Goal: Task Accomplishment & Management: Manage account settings

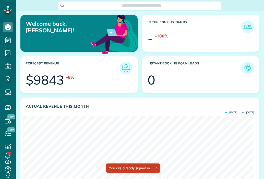
scroll to position [102, 229]
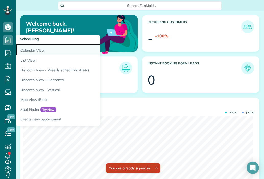
click at [31, 51] on link "Calendar View" at bounding box center [80, 50] width 128 height 12
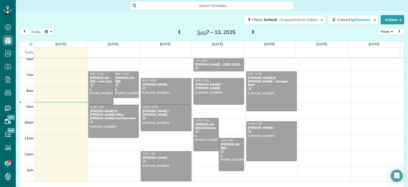
scroll to position [187, 16]
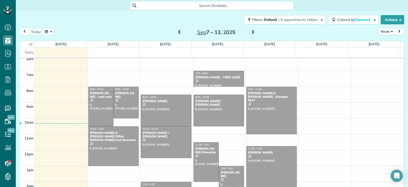
click at [177, 32] on span at bounding box center [180, 32] width 6 height 5
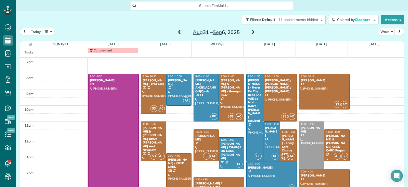
click at [264, 145] on div "[PERSON_NAME] - Enery Card Charge 9121" at bounding box center [289, 145] width 14 height 22
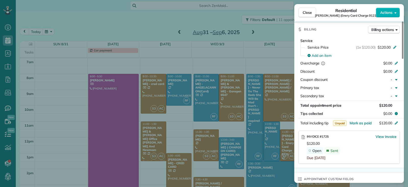
scroll to position [257, 0]
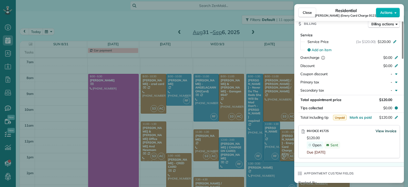
click at [264, 128] on span "View invoice" at bounding box center [386, 130] width 21 height 5
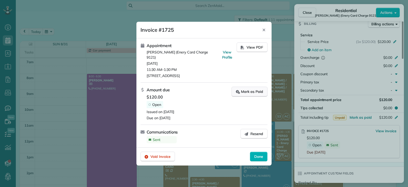
click at [248, 90] on div "Mark as Paid" at bounding box center [249, 91] width 27 height 5
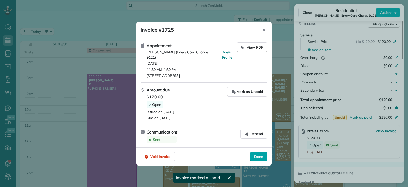
click at [260, 155] on span "Done" at bounding box center [258, 156] width 9 height 5
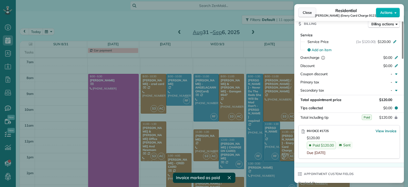
click at [264, 10] on span "Close" at bounding box center [307, 12] width 9 height 5
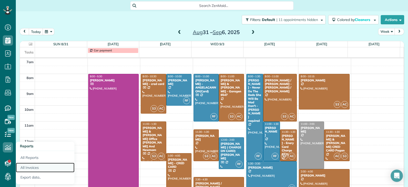
click at [27, 167] on link "All Invoices" at bounding box center [45, 167] width 59 height 10
click at [34, 167] on link "All Invoices" at bounding box center [45, 167] width 59 height 10
click at [33, 168] on link "All Invoices" at bounding box center [45, 167] width 59 height 10
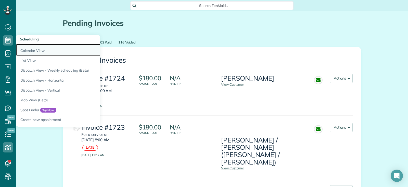
click at [25, 51] on link "Calendar View" at bounding box center [80, 50] width 128 height 12
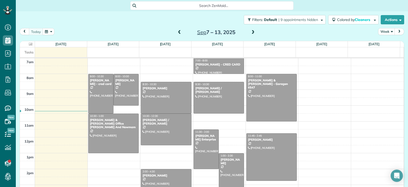
scroll to position [2, 2]
click at [177, 32] on span at bounding box center [180, 32] width 6 height 5
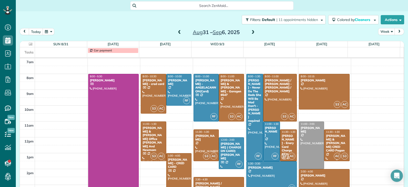
click at [326, 144] on div "[PERSON_NAME] & [PERSON_NAME] CRED CARD Pagan" at bounding box center [337, 143] width 22 height 18
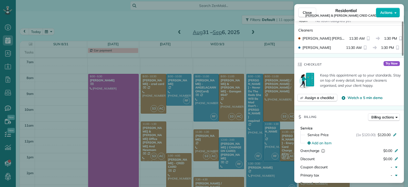
scroll to position [257, 0]
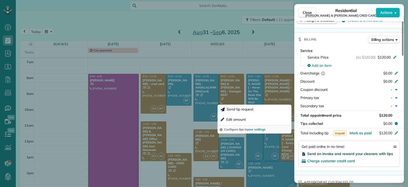
click at [327, 151] on span "Send an invoice and reward your cleaners with tips" at bounding box center [351, 153] width 86 height 5
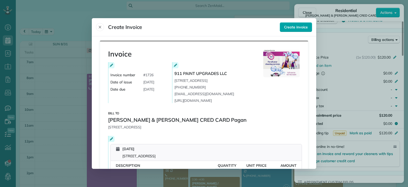
click at [292, 27] on span "Create invoice" at bounding box center [296, 27] width 24 height 5
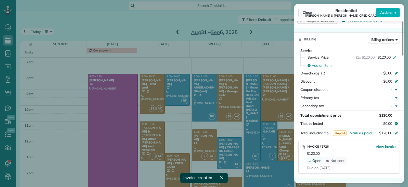
click at [306, 14] on span "Close" at bounding box center [307, 12] width 9 height 5
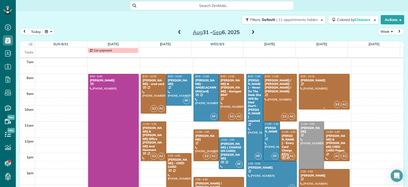
click at [323, 92] on div at bounding box center [324, 91] width 50 height 35
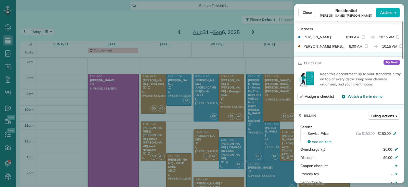
scroll to position [233, 0]
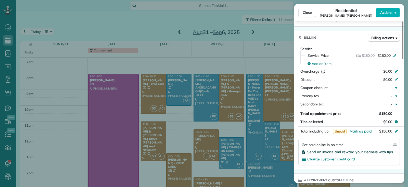
click at [329, 151] on span "Send an invoice and reward your cleaners with tips" at bounding box center [351, 151] width 86 height 5
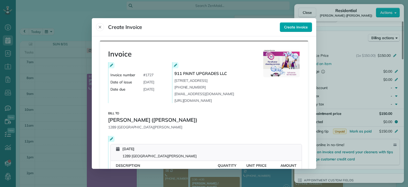
click at [304, 28] on span "Create invoice" at bounding box center [296, 27] width 24 height 5
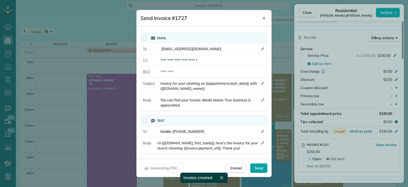
click at [256, 168] on span "Send" at bounding box center [259, 167] width 9 height 5
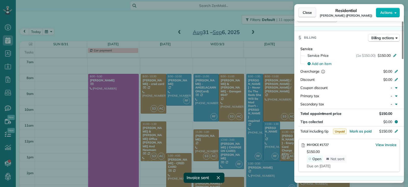
click at [305, 10] on button "Close" at bounding box center [308, 13] width 18 height 10
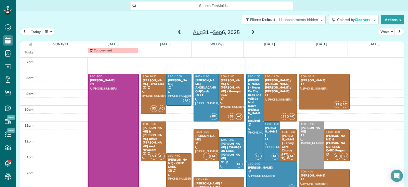
click at [321, 179] on div at bounding box center [324, 184] width 50 height 31
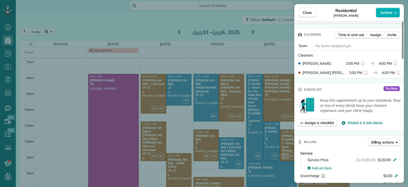
scroll to position [232, 0]
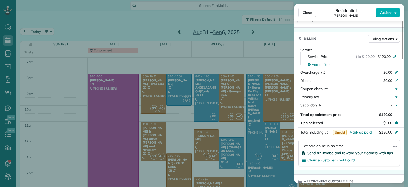
click at [336, 154] on span "Send an invoice and reward your cleaners with tips" at bounding box center [351, 152] width 86 height 5
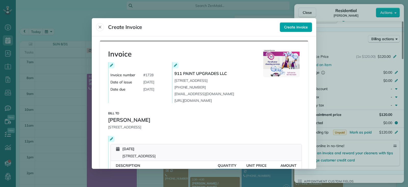
click at [297, 30] on button "Create invoice" at bounding box center [296, 27] width 32 height 10
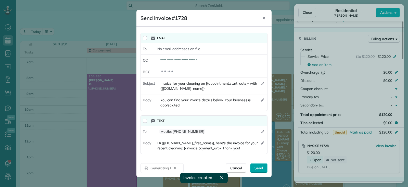
click at [261, 168] on span "Send" at bounding box center [259, 167] width 9 height 5
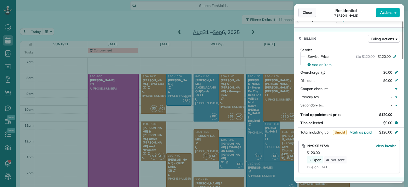
click at [301, 13] on button "Close" at bounding box center [308, 13] width 18 height 10
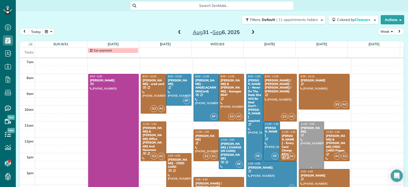
click at [311, 149] on div at bounding box center [311, 144] width 25 height 47
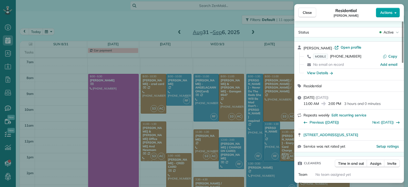
click at [387, 15] on span "Actions" at bounding box center [387, 12] width 12 height 5
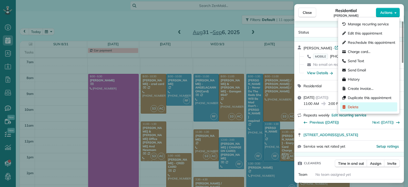
click at [359, 106] on div "Delete" at bounding box center [369, 106] width 57 height 9
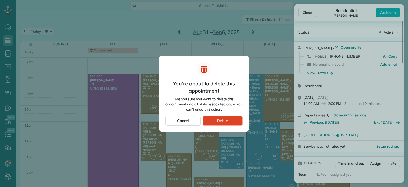
click at [236, 120] on div "Delete" at bounding box center [223, 121] width 40 height 10
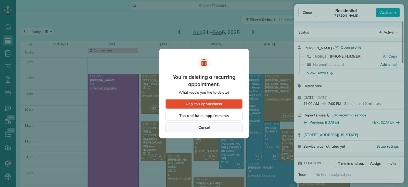
click at [205, 128] on span "Cancel" at bounding box center [204, 127] width 11 height 5
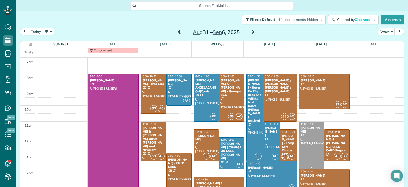
click at [302, 153] on div at bounding box center [311, 144] width 25 height 47
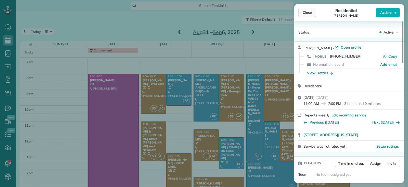
click at [305, 12] on span "Close" at bounding box center [307, 12] width 9 height 5
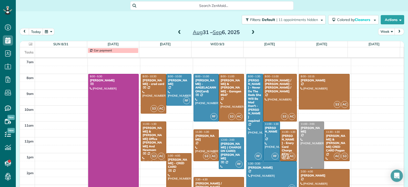
drag, startPoint x: 307, startPoint y: 155, endPoint x: 311, endPoint y: 152, distance: 4.9
click at [308, 155] on div at bounding box center [311, 144] width 25 height 47
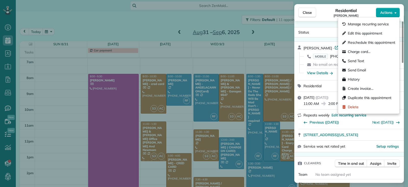
click at [387, 15] on span "Actions" at bounding box center [387, 12] width 12 height 5
click at [357, 108] on span "Delete" at bounding box center [353, 106] width 11 height 5
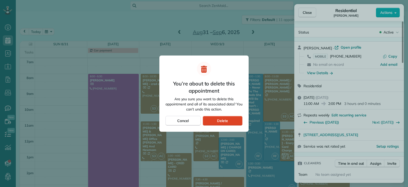
click at [217, 121] on div "Delete" at bounding box center [223, 121] width 40 height 10
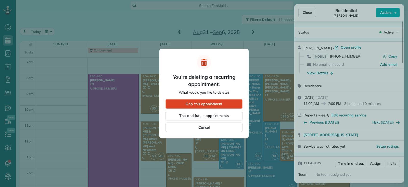
click at [205, 104] on span "Only this appointment" at bounding box center [204, 103] width 37 height 5
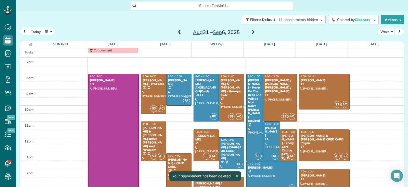
click at [150, 95] on div at bounding box center [153, 93] width 25 height 39
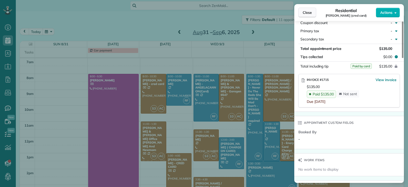
scroll to position [305, 0]
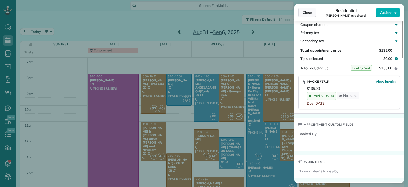
click at [308, 12] on span "Close" at bounding box center [307, 12] width 9 height 5
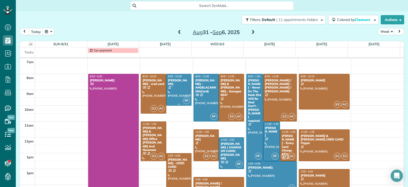
click at [180, 92] on div at bounding box center [179, 89] width 25 height 31
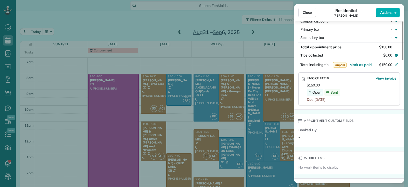
scroll to position [256, 0]
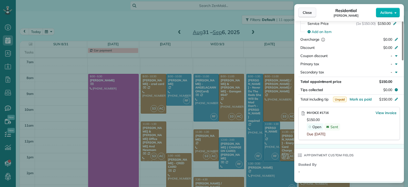
click at [303, 12] on span "Close" at bounding box center [307, 12] width 9 height 5
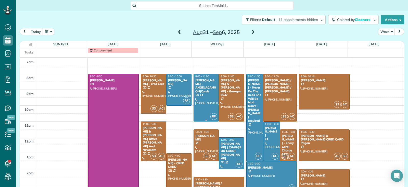
click at [199, 98] on div at bounding box center [206, 97] width 25 height 47
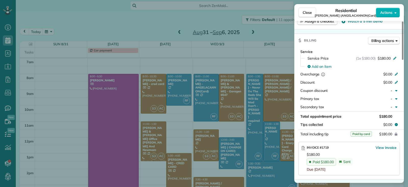
scroll to position [258, 0]
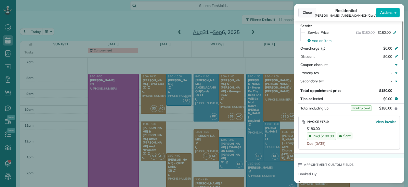
click at [308, 12] on span "Close" at bounding box center [307, 12] width 9 height 5
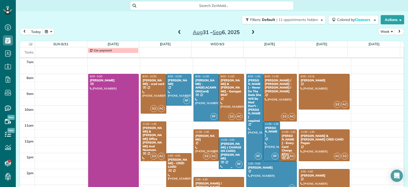
click at [226, 156] on div "[PERSON_NAME] ( CHARGE ON CARD) [PERSON_NAME]" at bounding box center [232, 151] width 22 height 18
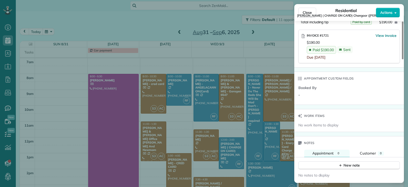
scroll to position [358, 0]
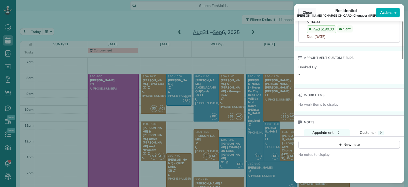
click at [306, 11] on span "Close" at bounding box center [307, 12] width 9 height 5
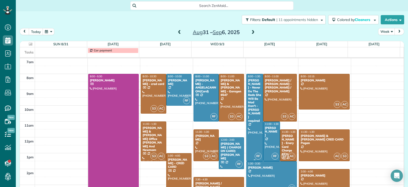
click at [249, 145] on div at bounding box center [255, 117] width 16 height 87
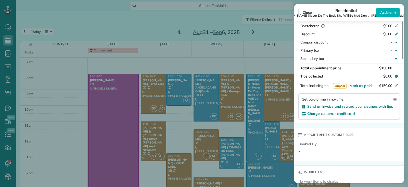
scroll to position [281, 0]
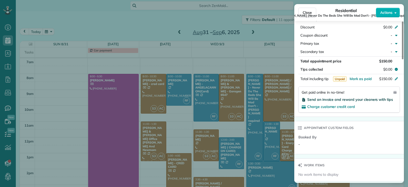
click at [319, 100] on span "Send an invoice and reward your cleaners with tips" at bounding box center [351, 99] width 86 height 5
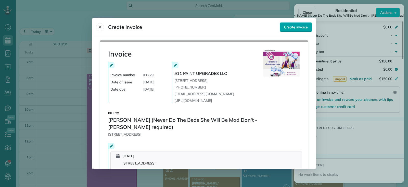
click at [295, 25] on span "Create invoice" at bounding box center [296, 27] width 24 height 5
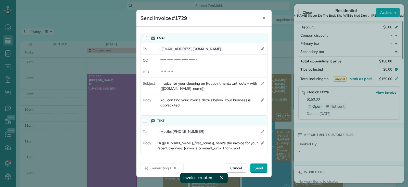
click at [260, 167] on span "Send" at bounding box center [259, 167] width 9 height 5
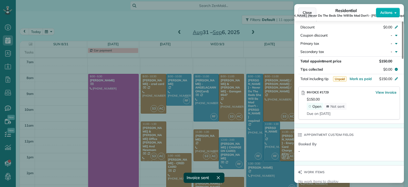
click at [307, 11] on span "Close" at bounding box center [307, 12] width 9 height 5
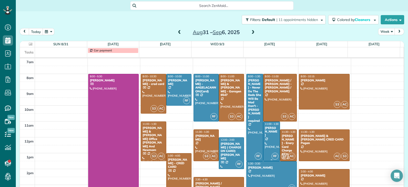
click at [268, 141] on div at bounding box center [272, 140] width 16 height 39
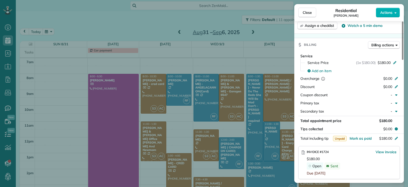
scroll to position [232, 0]
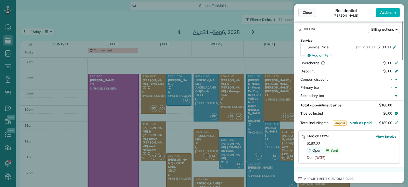
click at [309, 11] on span "Close" at bounding box center [307, 12] width 9 height 5
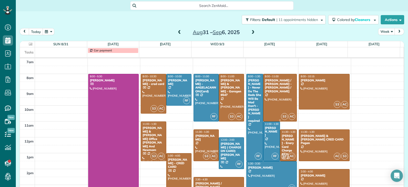
click at [274, 103] on div at bounding box center [280, 97] width 33 height 47
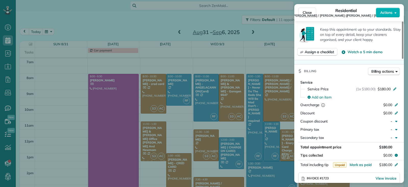
scroll to position [256, 0]
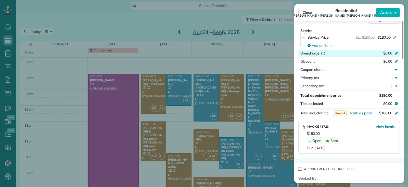
drag, startPoint x: 305, startPoint y: 15, endPoint x: 301, endPoint y: 48, distance: 34.2
click at [305, 15] on span "Close" at bounding box center [307, 12] width 9 height 5
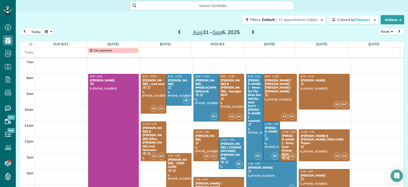
click at [282, 151] on div "[PERSON_NAME] - Enery Card Charge 9121" at bounding box center [289, 145] width 14 height 22
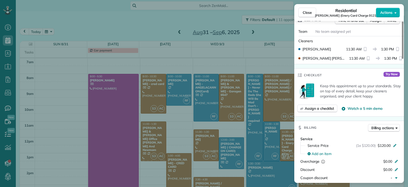
scroll to position [256, 0]
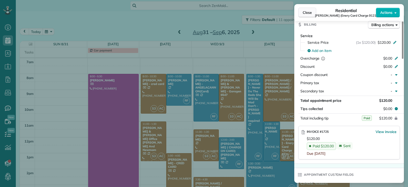
click at [307, 15] on span "Close" at bounding box center [307, 12] width 9 height 5
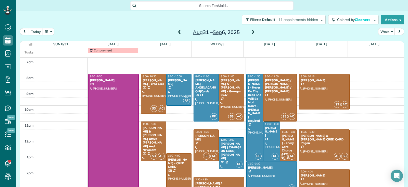
click at [268, 174] on div at bounding box center [272, 176] width 50 height 31
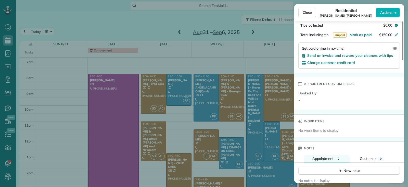
scroll to position [332, 0]
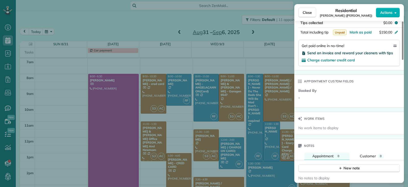
click at [327, 54] on span "Send an invoice and reward your cleaners with tips" at bounding box center [351, 53] width 86 height 5
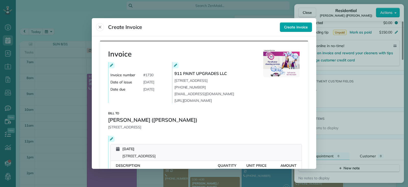
click at [290, 29] on span "Create invoice" at bounding box center [296, 27] width 24 height 5
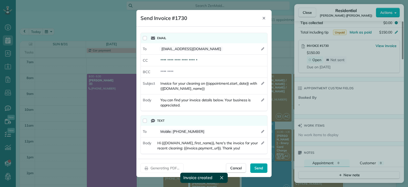
click at [257, 166] on span "Send" at bounding box center [259, 167] width 9 height 5
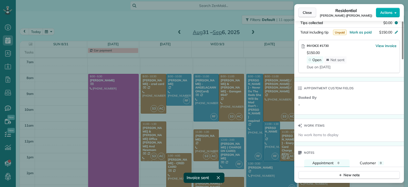
click at [308, 13] on span "Close" at bounding box center [307, 12] width 9 height 5
